Goal: Navigation & Orientation: Go to known website

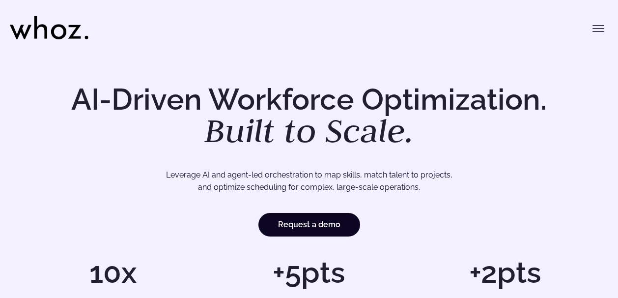
click at [597, 29] on icon "Toggle menu" at bounding box center [598, 29] width 12 height 12
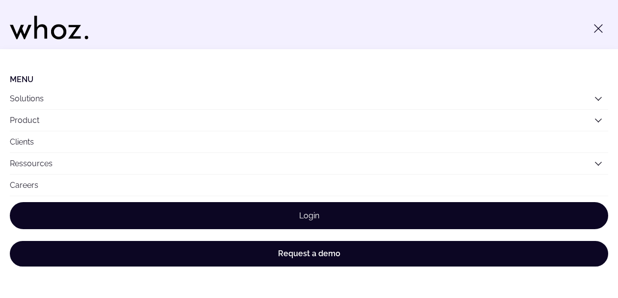
click at [311, 213] on link "Login" at bounding box center [309, 215] width 598 height 27
